Goal: Task Accomplishment & Management: Complete application form

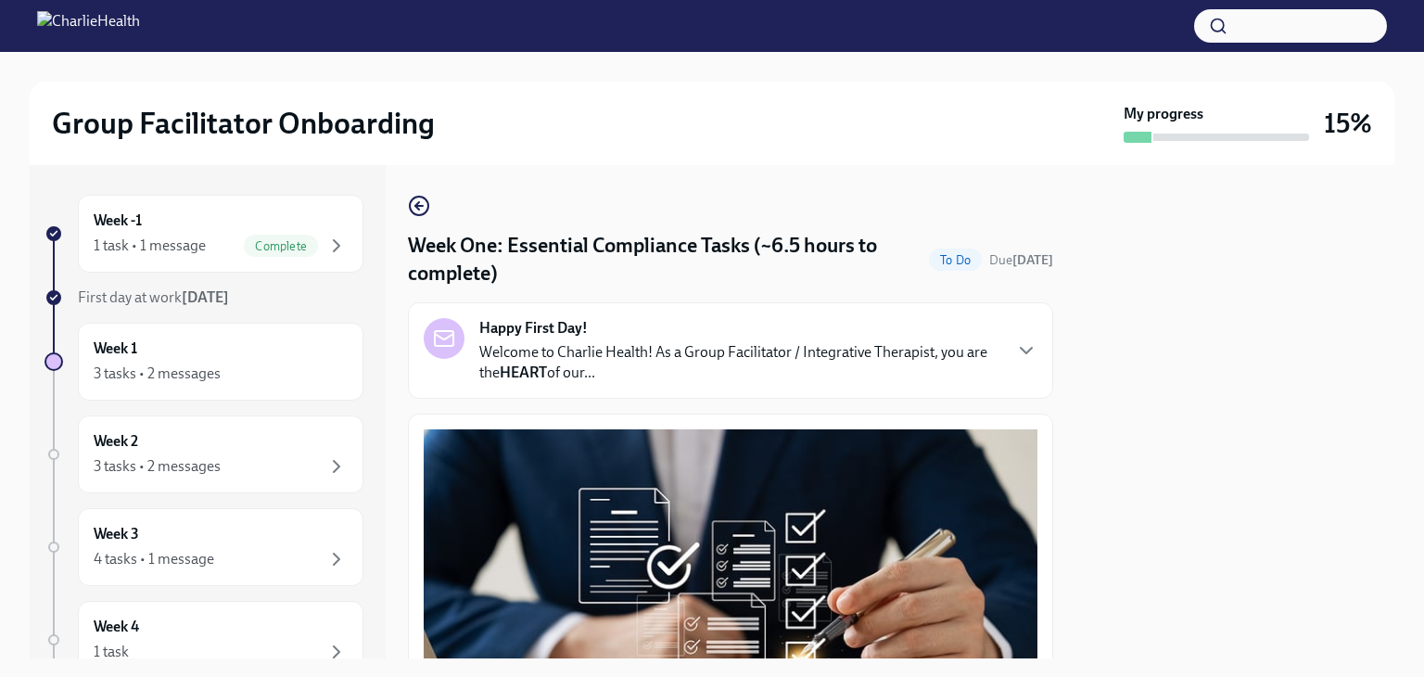
scroll to position [2184, 0]
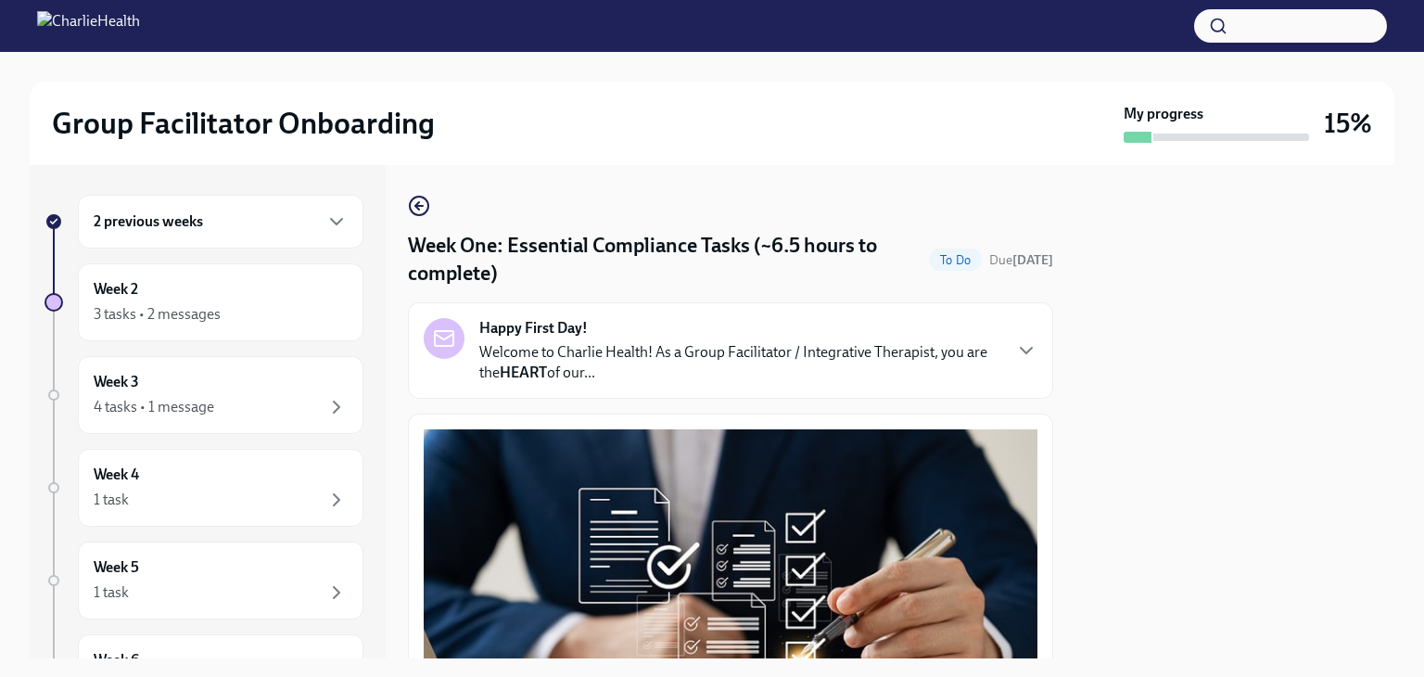
click at [325, 220] on icon "button" at bounding box center [336, 221] width 22 height 22
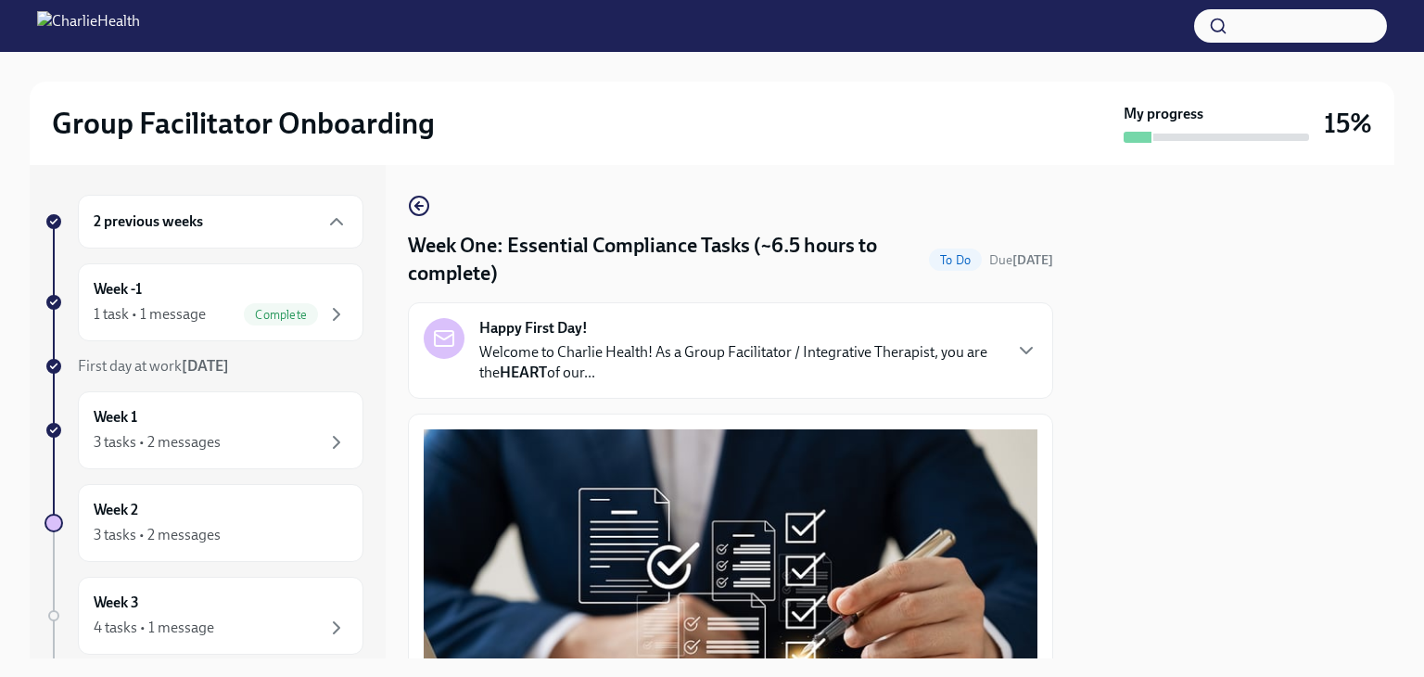
click at [130, 438] on div "3 tasks • 2 messages" at bounding box center [157, 442] width 127 height 20
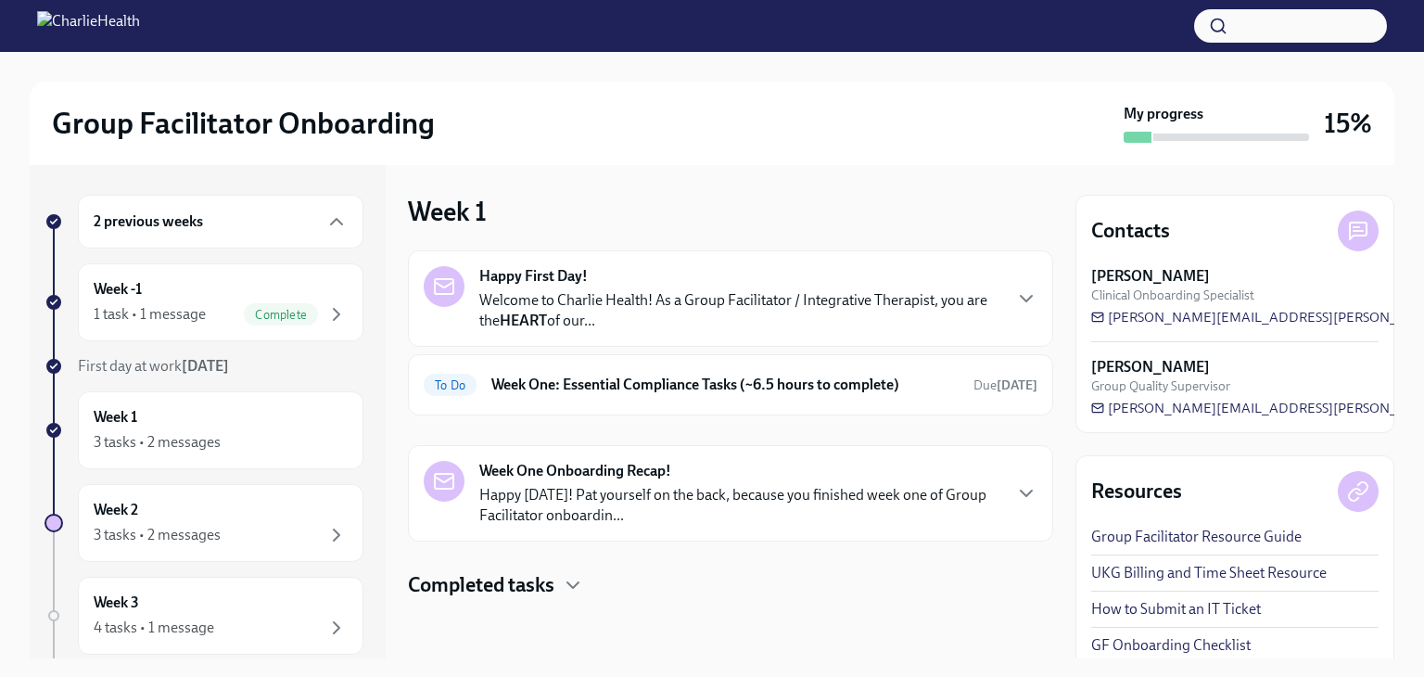
click at [562, 588] on div "Completed tasks" at bounding box center [730, 585] width 645 height 28
click at [811, 385] on h6 "Week One: Essential Compliance Tasks (~6.5 hours to complete)" at bounding box center [724, 384] width 467 height 20
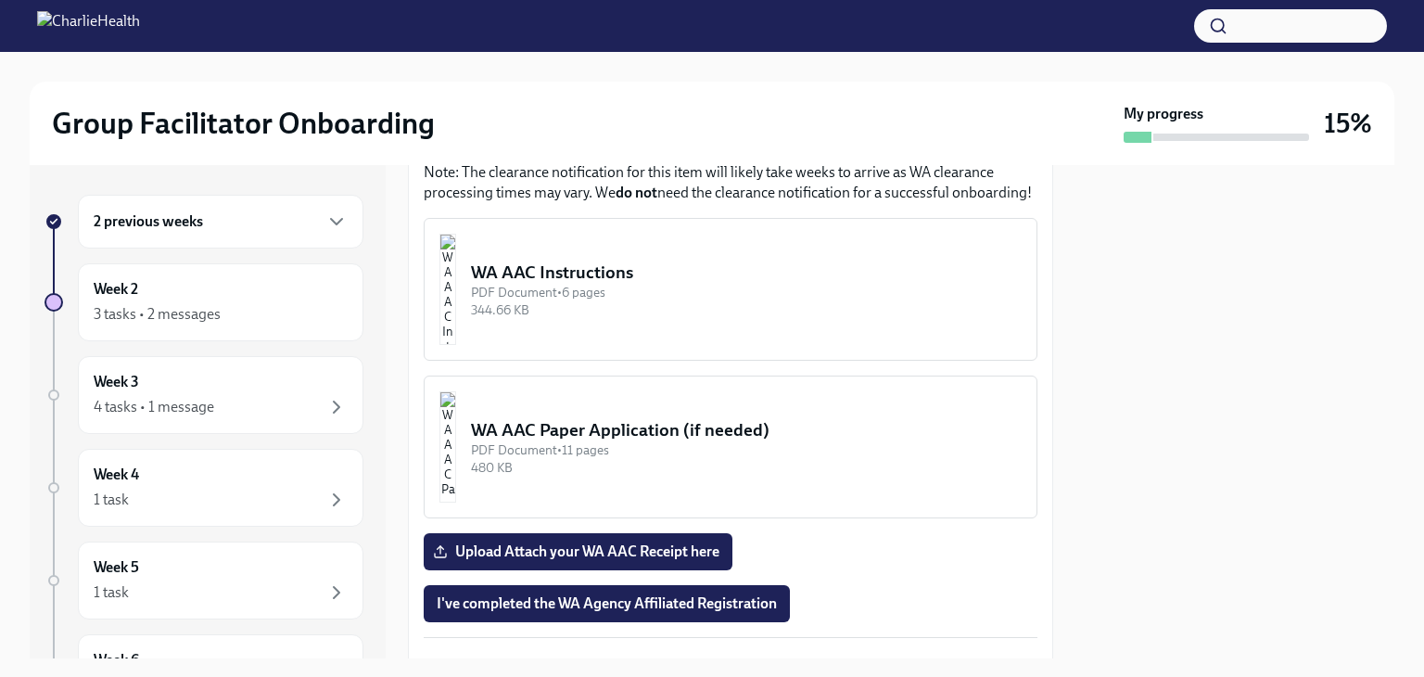
scroll to position [1832, 0]
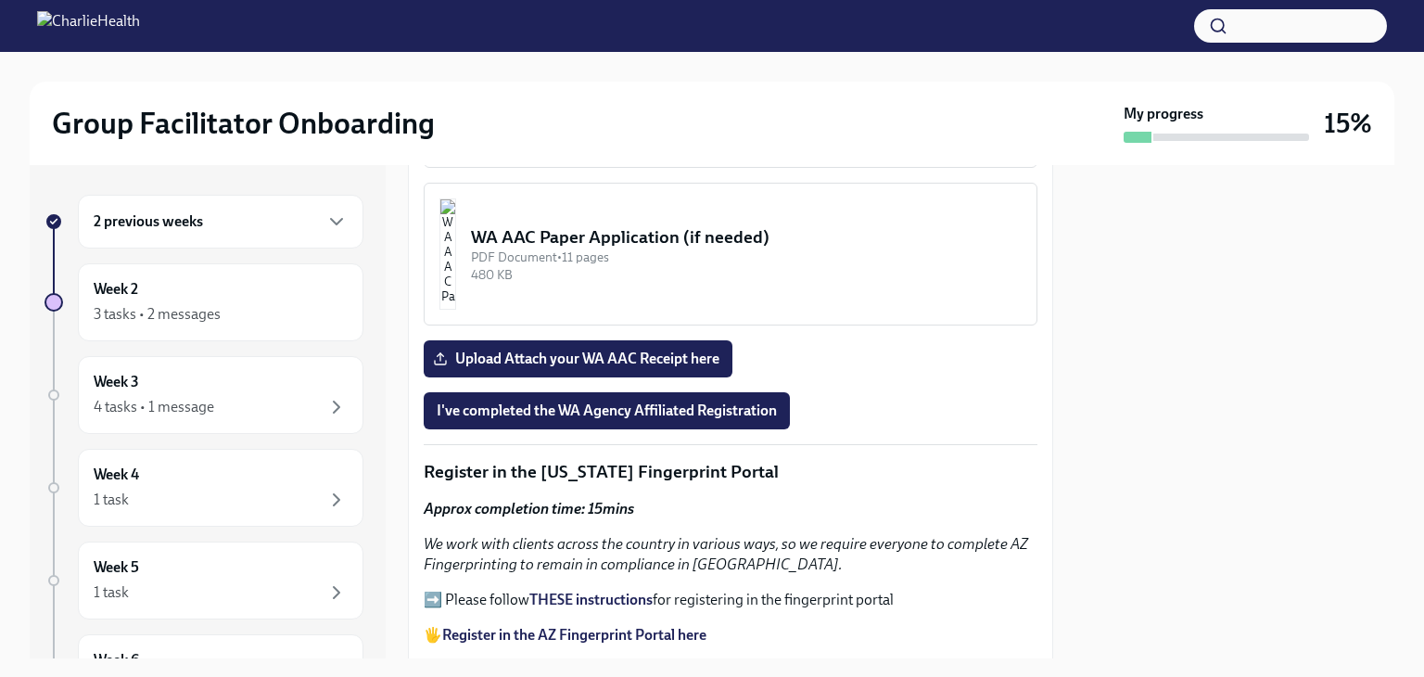
click at [811, 340] on div "Upload Attach your WA AAC Receipt here" at bounding box center [731, 358] width 614 height 37
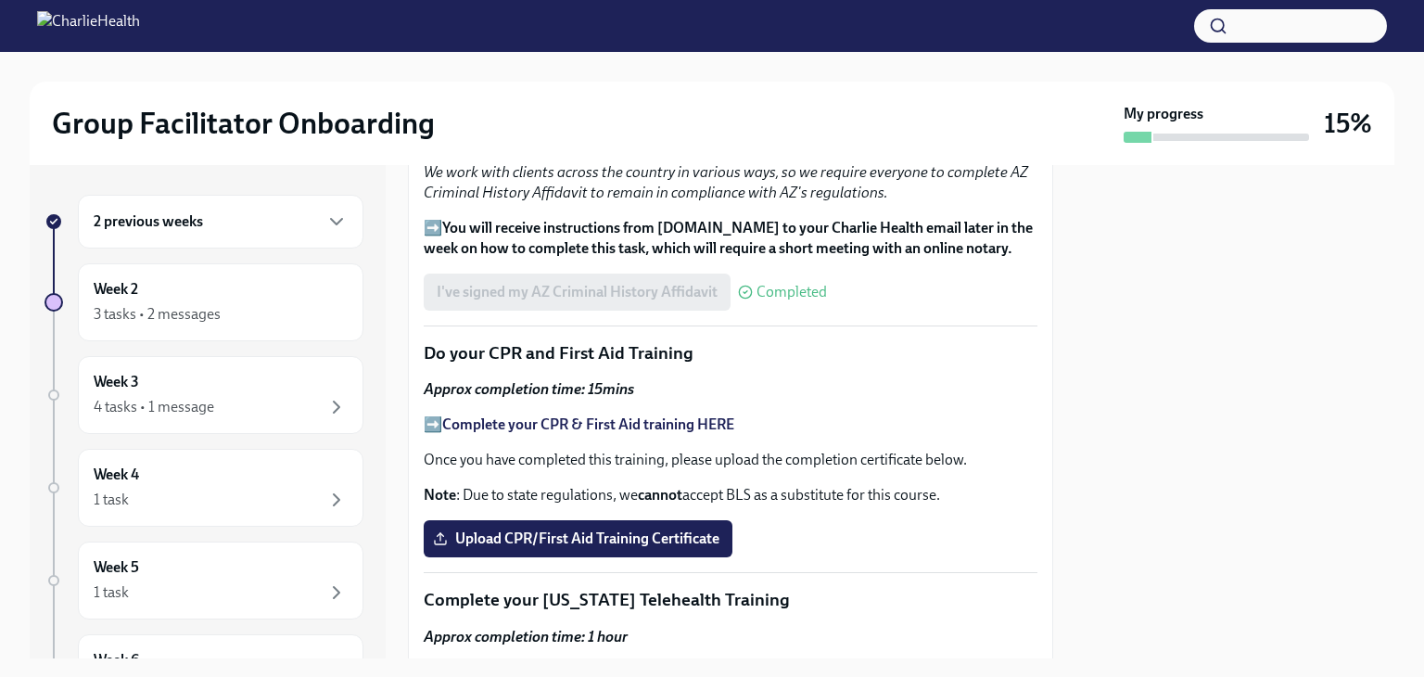
scroll to position [2483, 0]
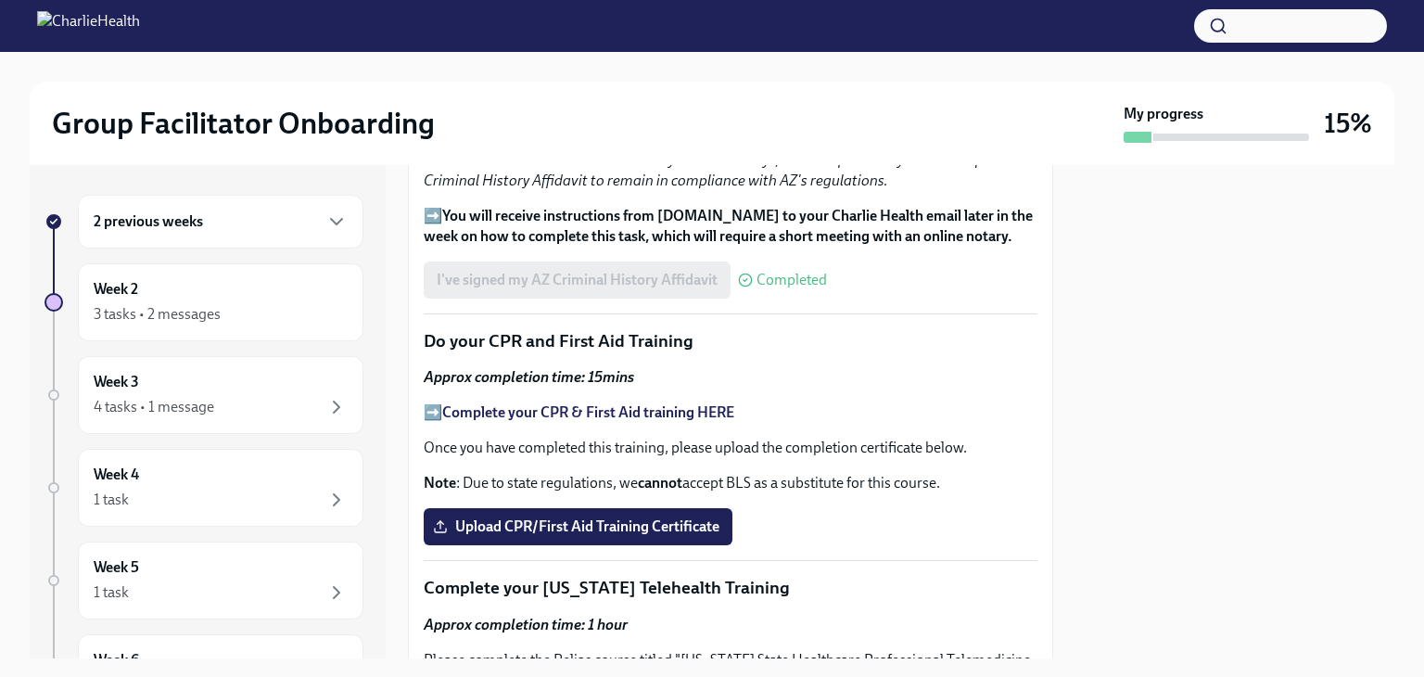
click at [503, 517] on span "Upload CPR/First Aid Training Certificate" at bounding box center [578, 526] width 283 height 19
click at [0, 0] on input "Upload CPR/First Aid Training Certificate" at bounding box center [0, 0] width 0 height 0
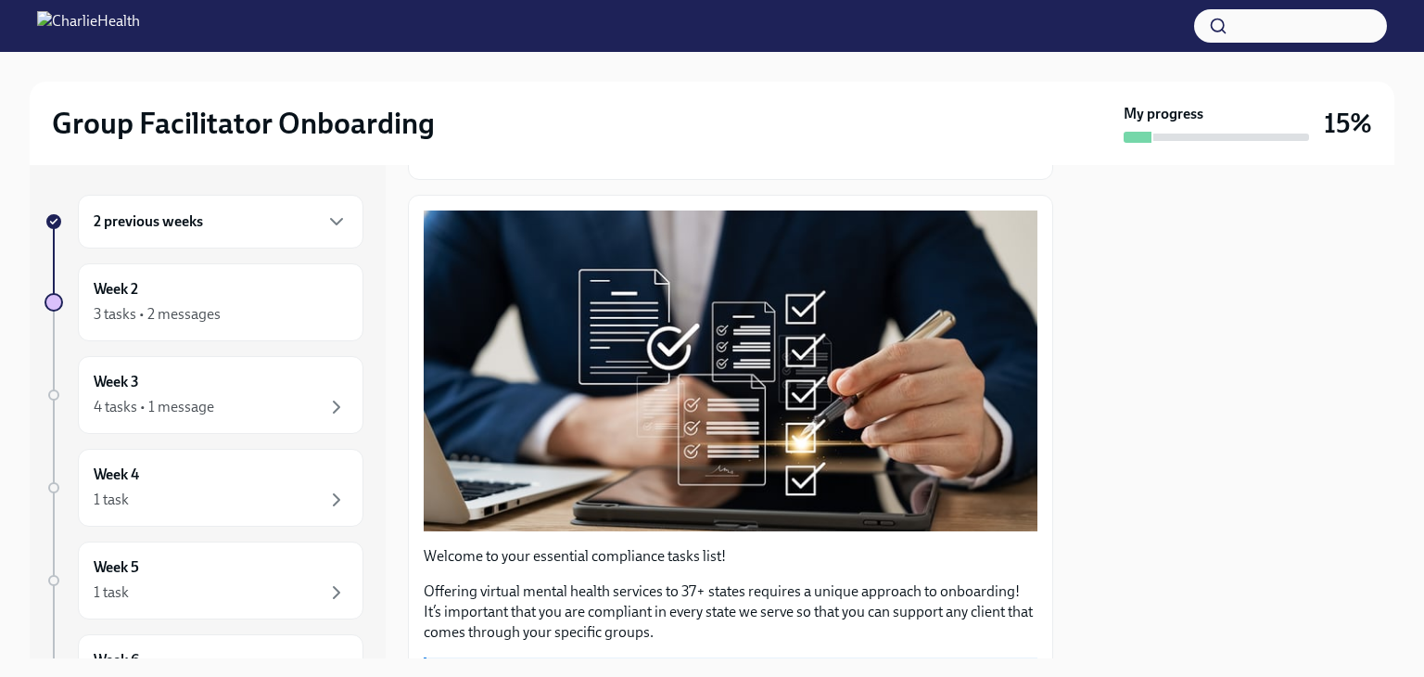
scroll to position [0, 0]
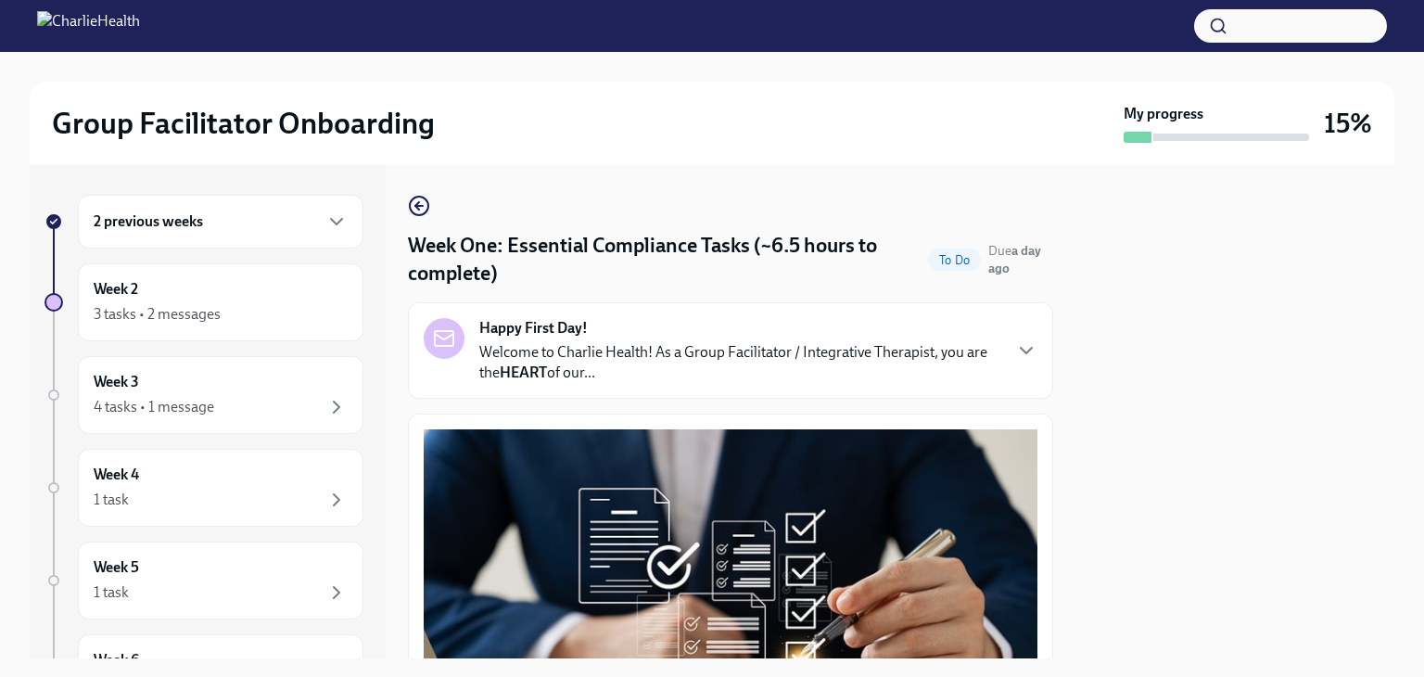
click at [1021, 352] on icon "button" at bounding box center [1026, 351] width 11 height 6
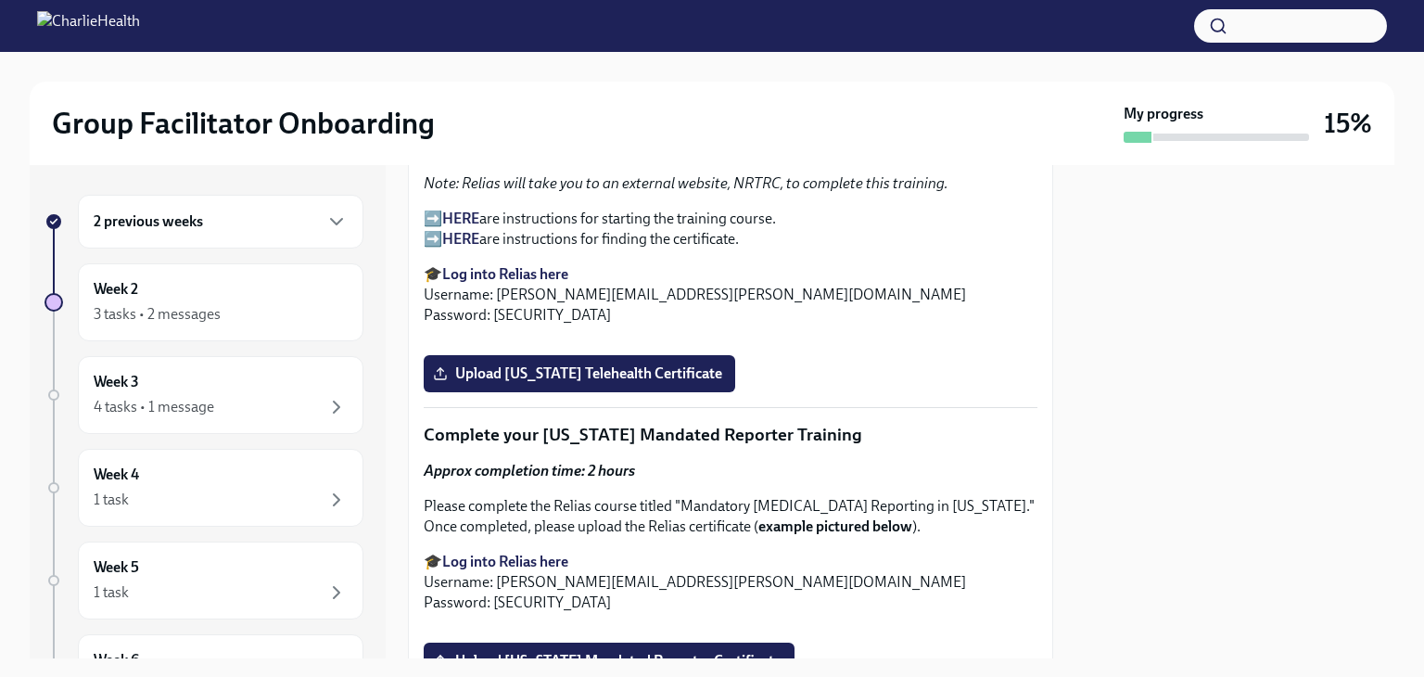
scroll to position [3586, 0]
